Goal: Register for event/course

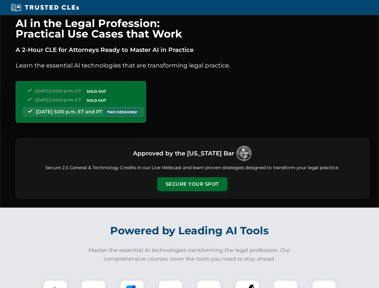
click at [192, 184] on button "Secure Your Spot" at bounding box center [192, 184] width 70 height 14
click at [55, 284] on img at bounding box center [54, 291] width 17 height 17
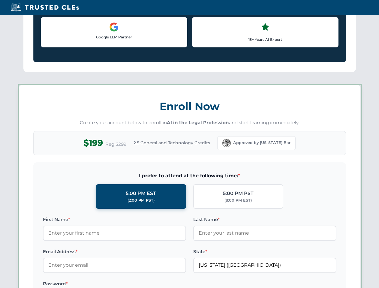
click at [132, 284] on label "Password *" at bounding box center [114, 283] width 143 height 7
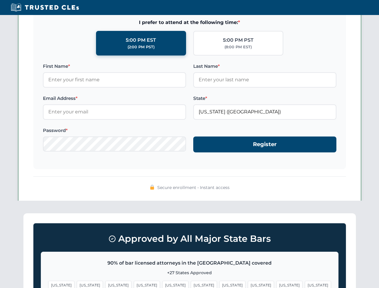
click at [276, 284] on span "[US_STATE]" at bounding box center [289, 285] width 26 height 9
